Goal: Obtain resource: Download file/media

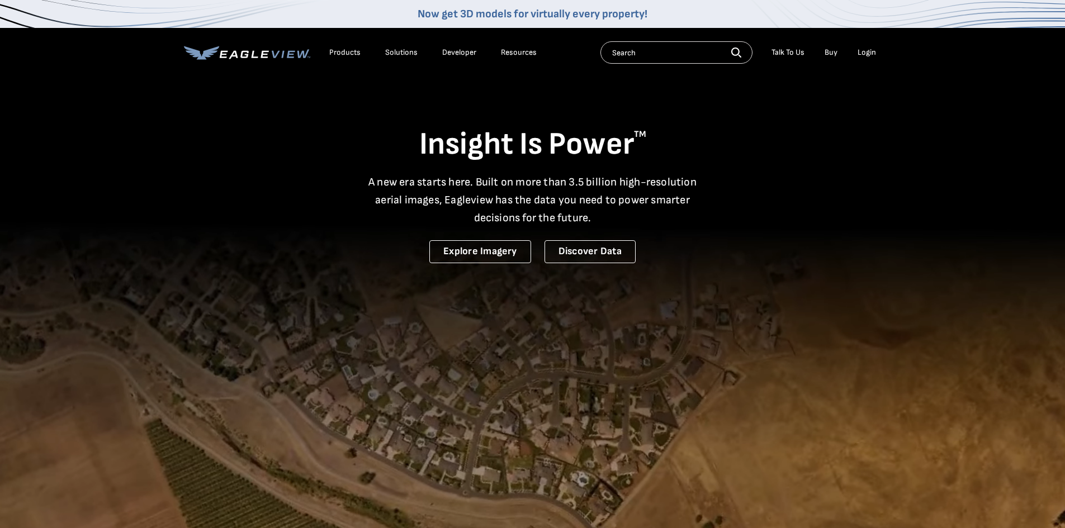
click at [857, 55] on div "Login" at bounding box center [866, 53] width 18 height 10
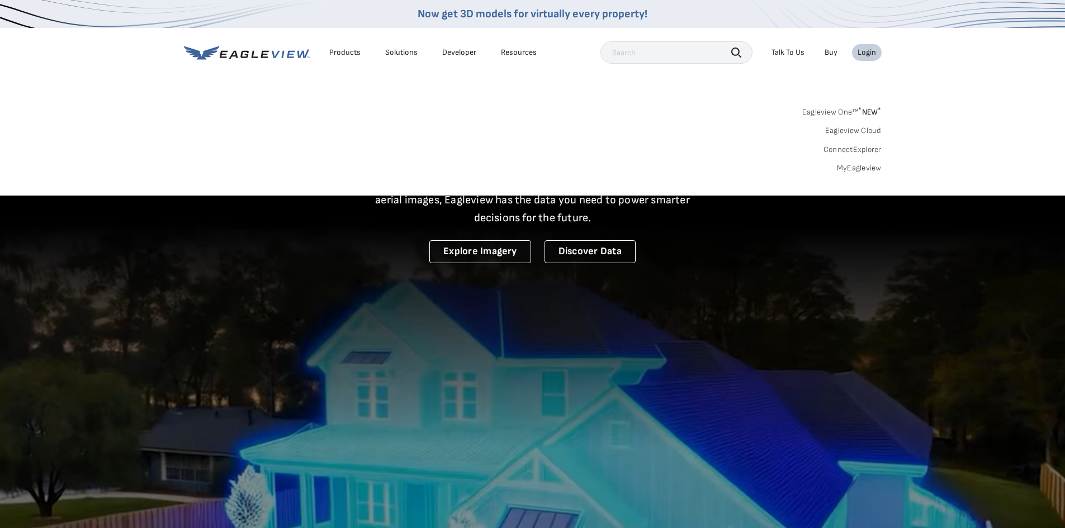
click at [856, 165] on link "MyEagleview" at bounding box center [859, 168] width 45 height 10
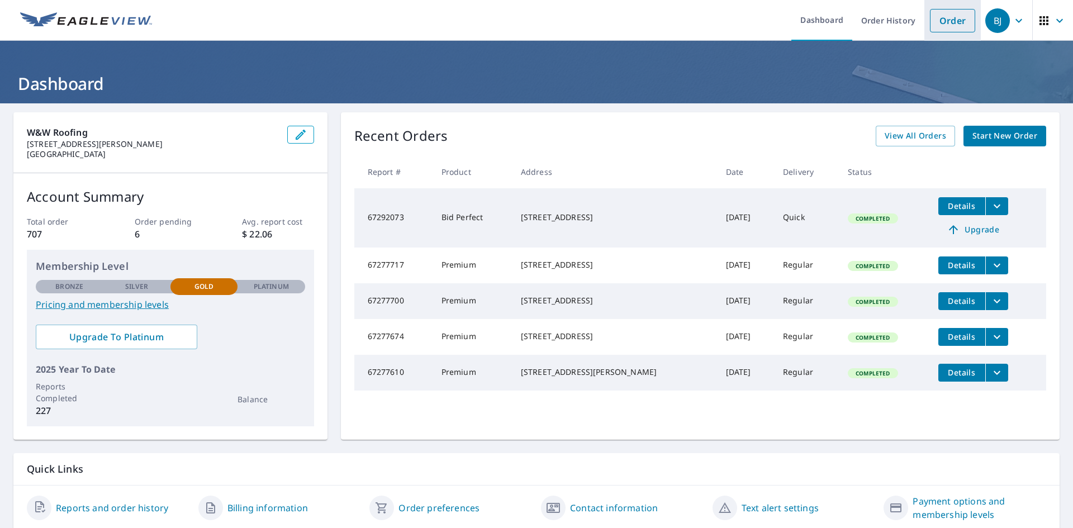
click at [941, 12] on link "Order" at bounding box center [952, 20] width 45 height 23
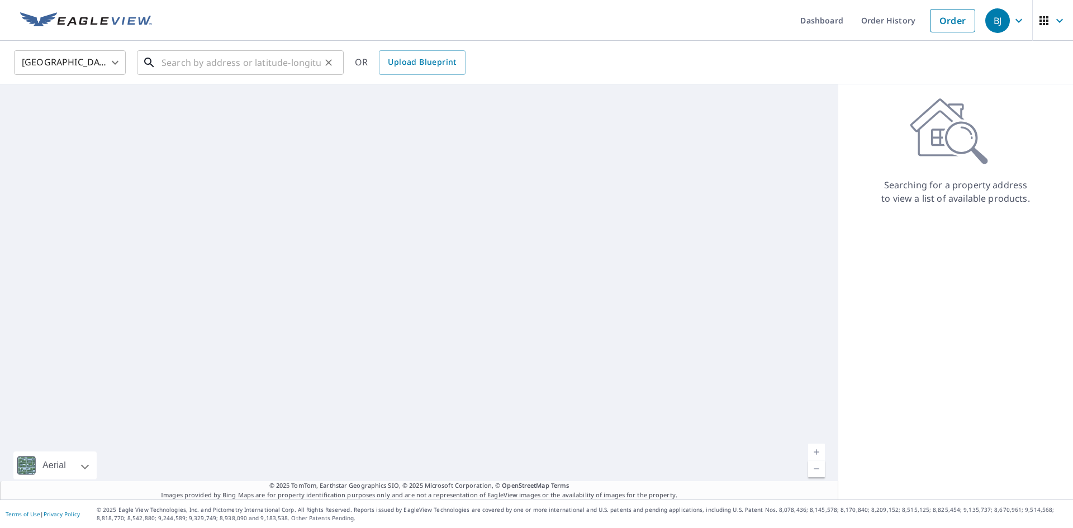
click at [287, 67] on input "text" at bounding box center [241, 62] width 159 height 31
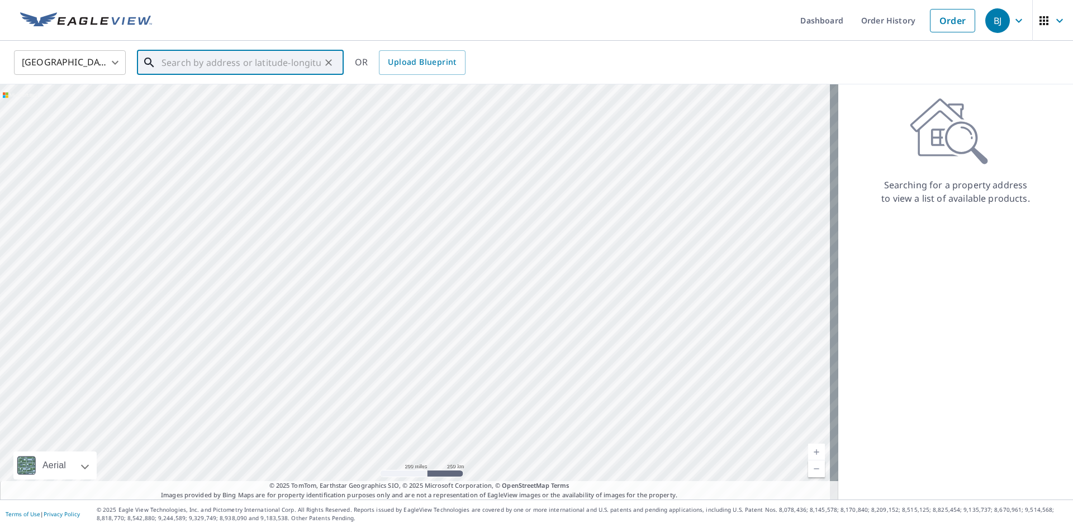
paste input "[STREET_ADDRESS][PERSON_NAME]"
click at [262, 106] on p "[GEOGRAPHIC_DATA]" at bounding box center [246, 107] width 175 height 11
type input "7016 Invitational [GEOGRAPHIC_DATA]"
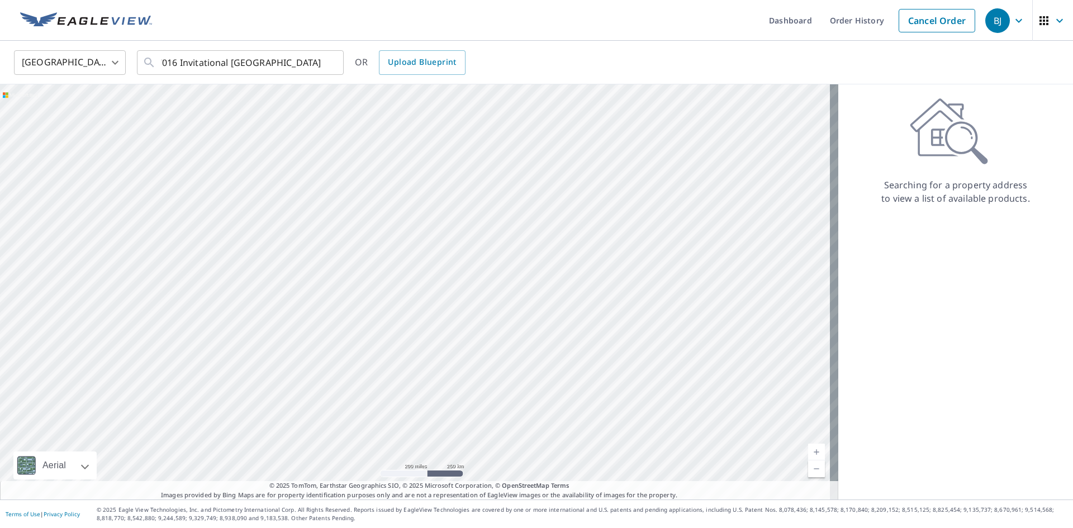
scroll to position [0, 0]
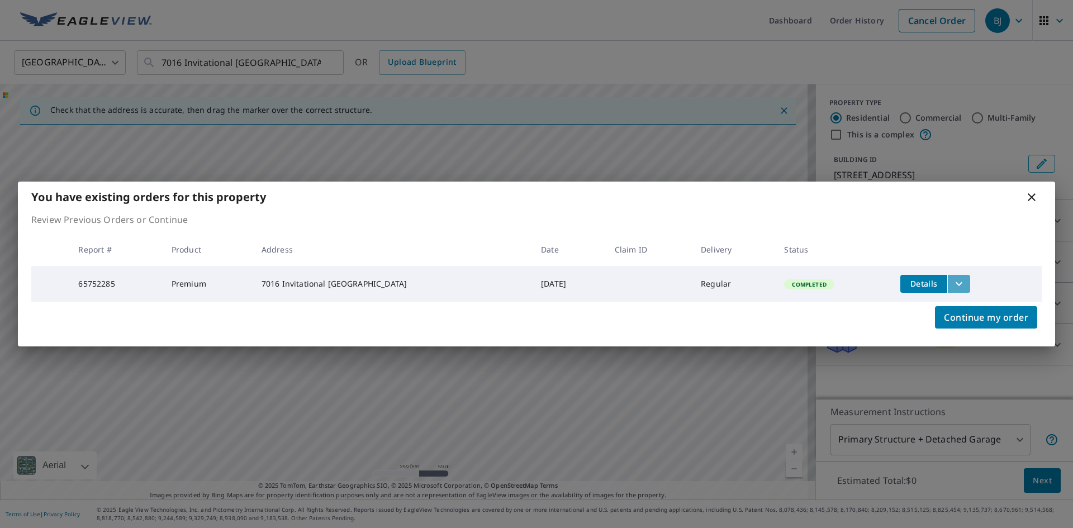
click at [952, 284] on icon "filesDropdownBtn-65752285" at bounding box center [958, 283] width 13 height 13
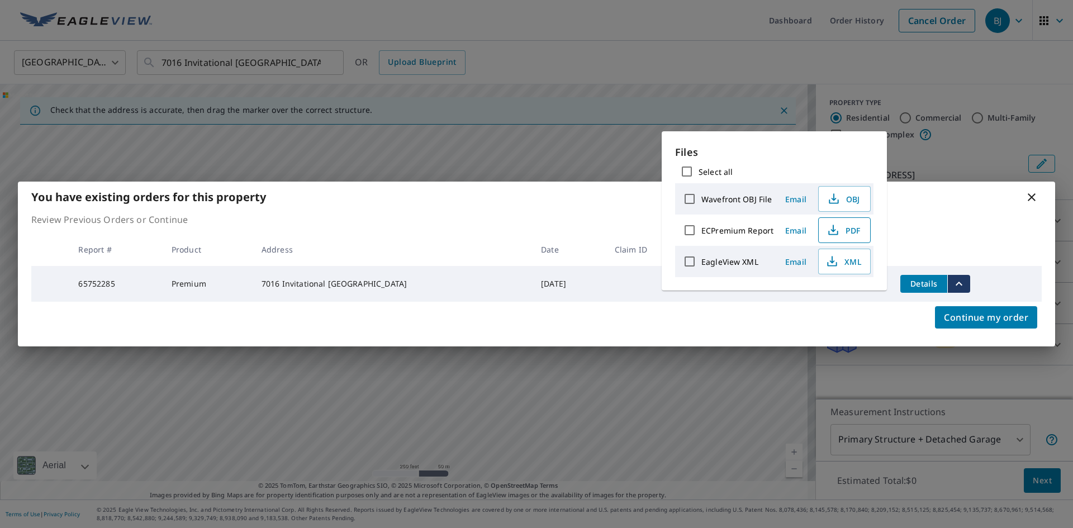
click at [848, 230] on span "PDF" at bounding box center [843, 230] width 36 height 13
